Goal: Task Accomplishment & Management: Manage account settings

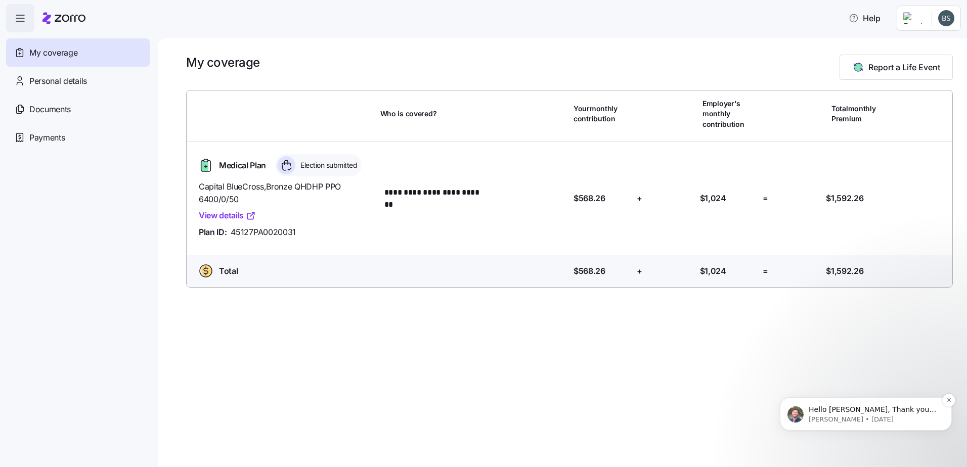
click at [883, 417] on p "[PERSON_NAME] • [DATE]" at bounding box center [874, 419] width 130 height 9
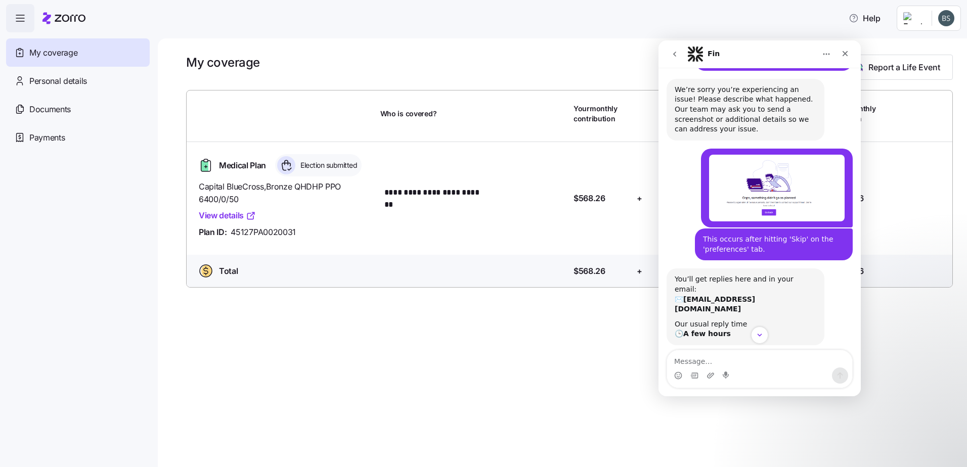
scroll to position [234, 0]
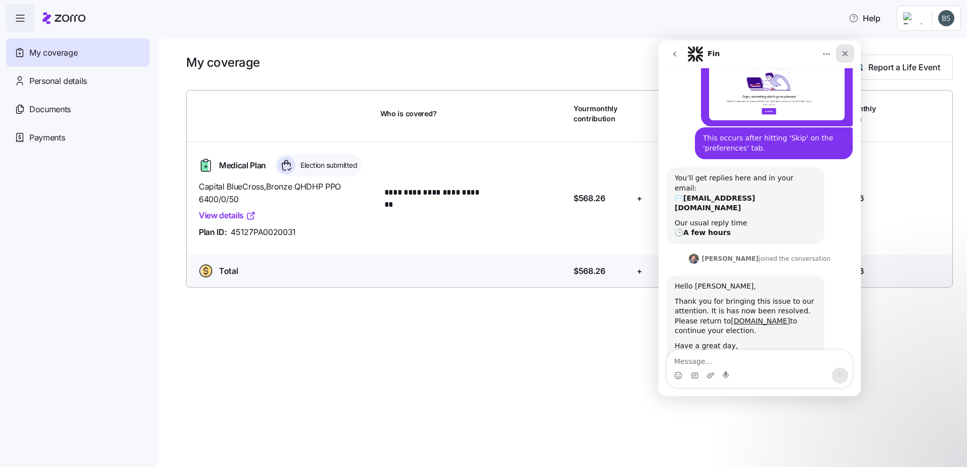
click at [851, 53] on div "Close" at bounding box center [845, 54] width 18 height 18
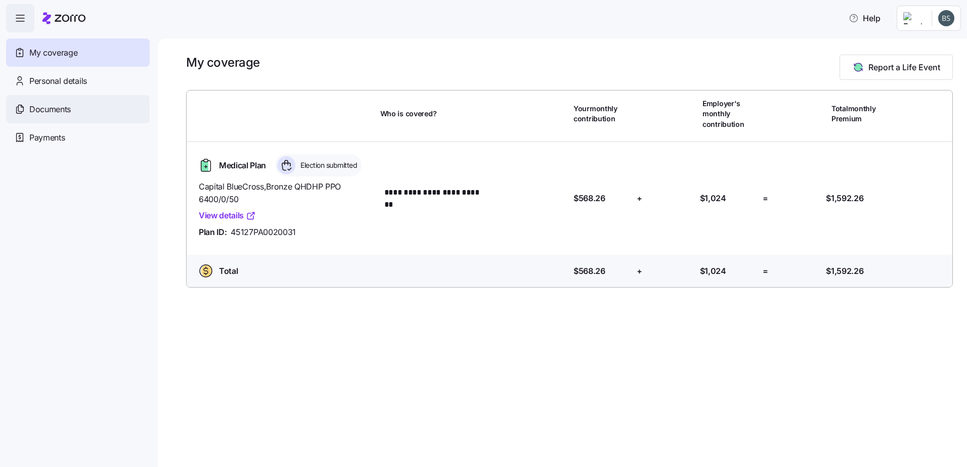
click at [48, 117] on div "Documents" at bounding box center [78, 109] width 144 height 28
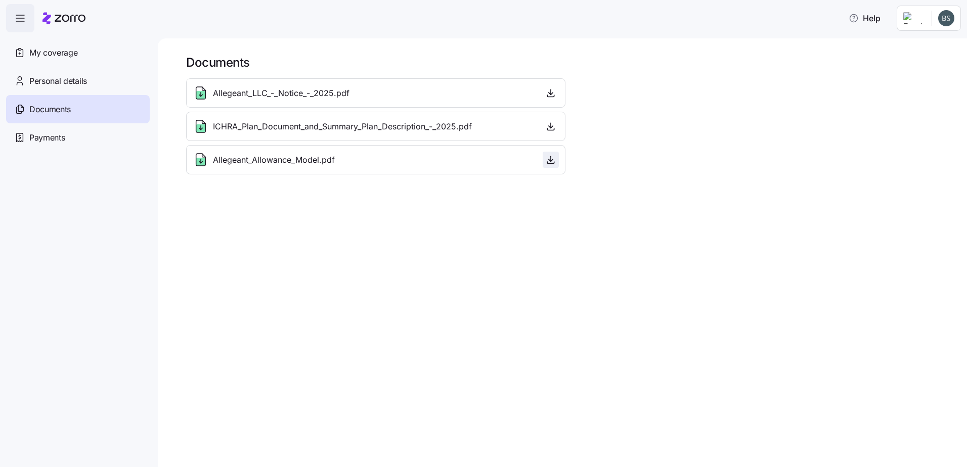
click at [554, 158] on icon "button" at bounding box center [551, 160] width 10 height 10
click at [39, 58] on span "My coverage" at bounding box center [53, 53] width 48 height 13
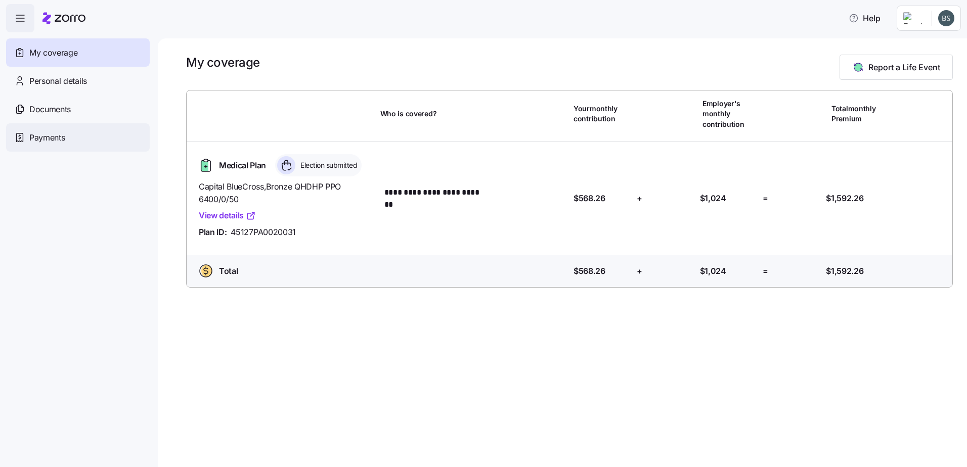
click at [49, 146] on div "Payments" at bounding box center [78, 137] width 144 height 28
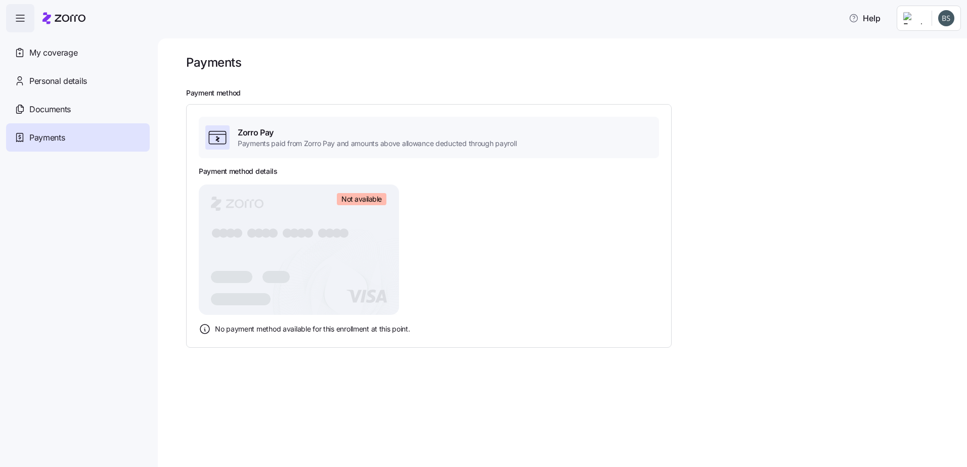
click at [220, 137] on icon at bounding box center [217, 137] width 20 height 20
